Goal: Information Seeking & Learning: Learn about a topic

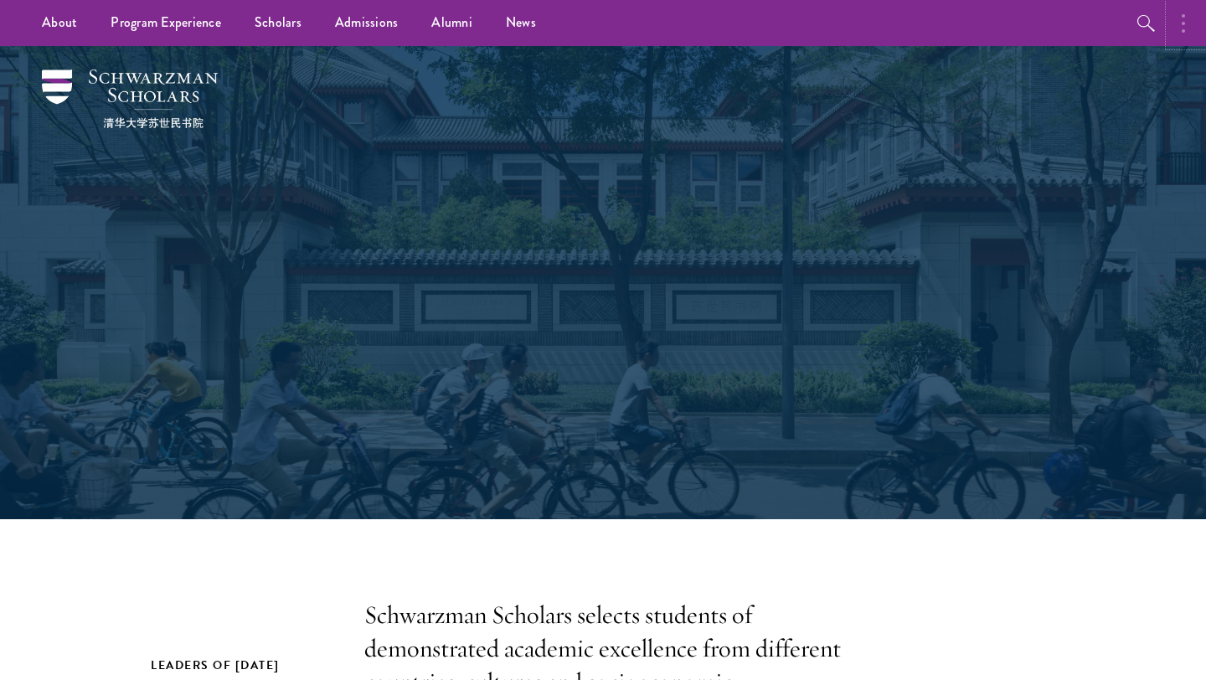
click at [1183, 27] on icon "button" at bounding box center [1182, 23] width 3 height 20
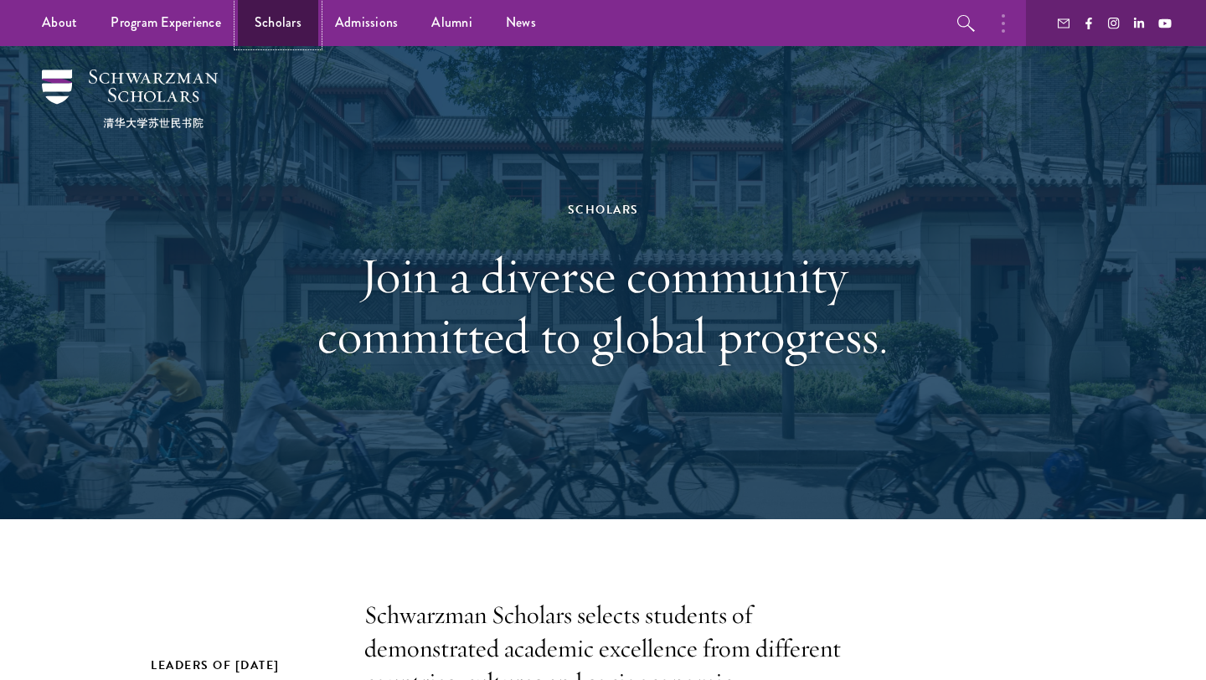
click at [275, 32] on link "Scholars" at bounding box center [278, 23] width 80 height 46
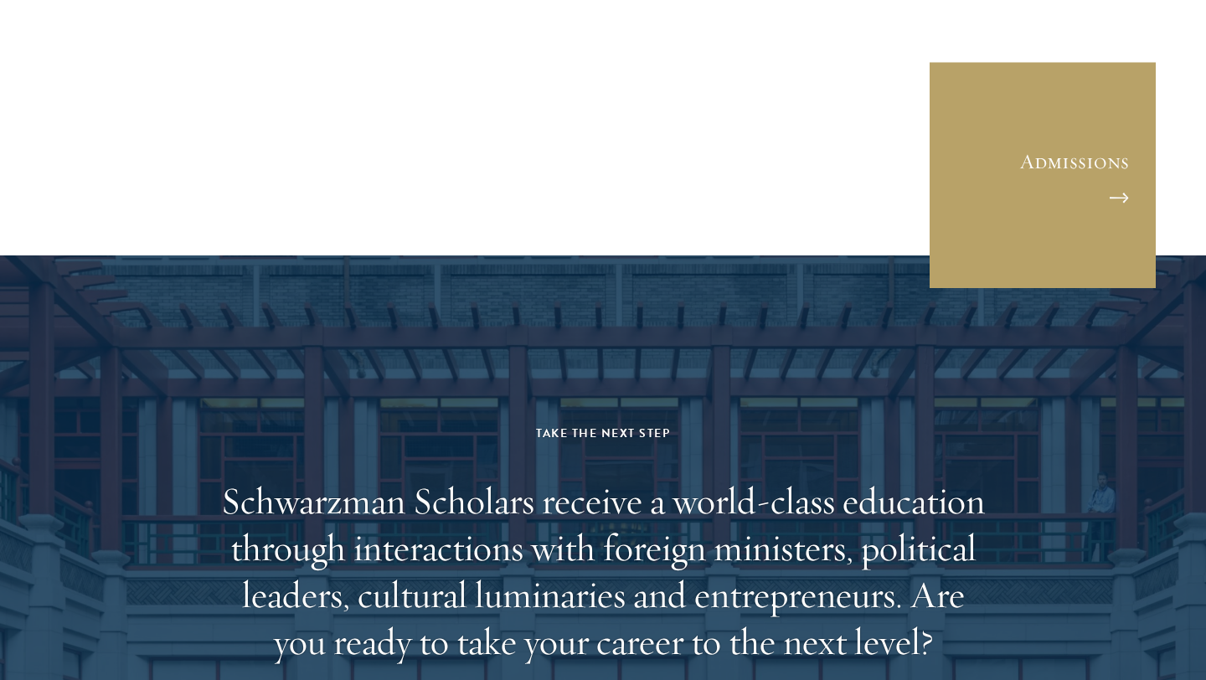
scroll to position [5161, 0]
